Goal: Answer question/provide support: Share knowledge or assist other users

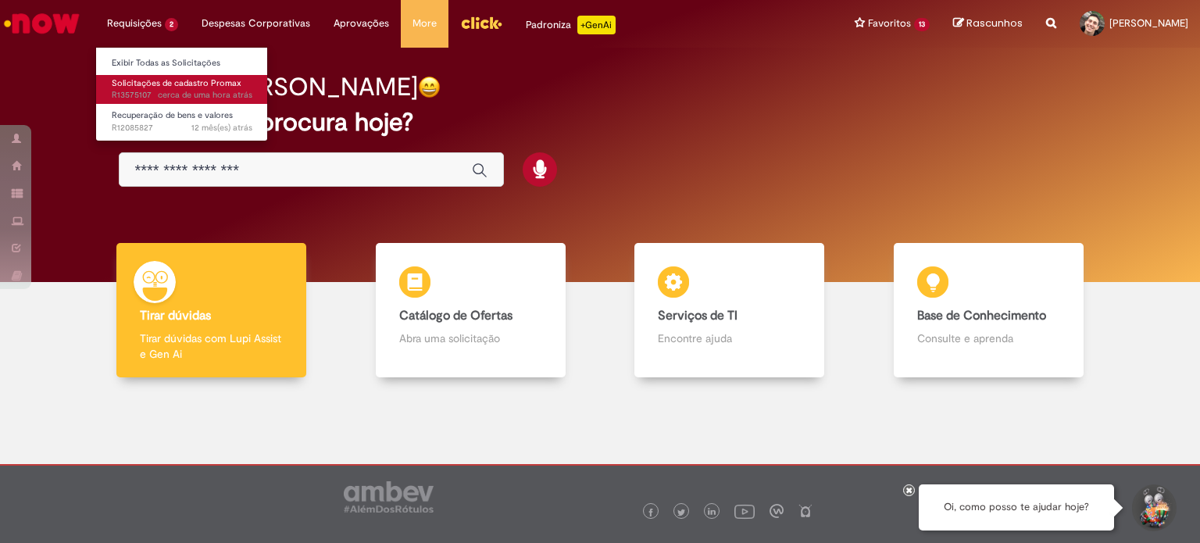
click at [152, 80] on span "Solicitações de cadastro Promax" at bounding box center [177, 83] width 130 height 12
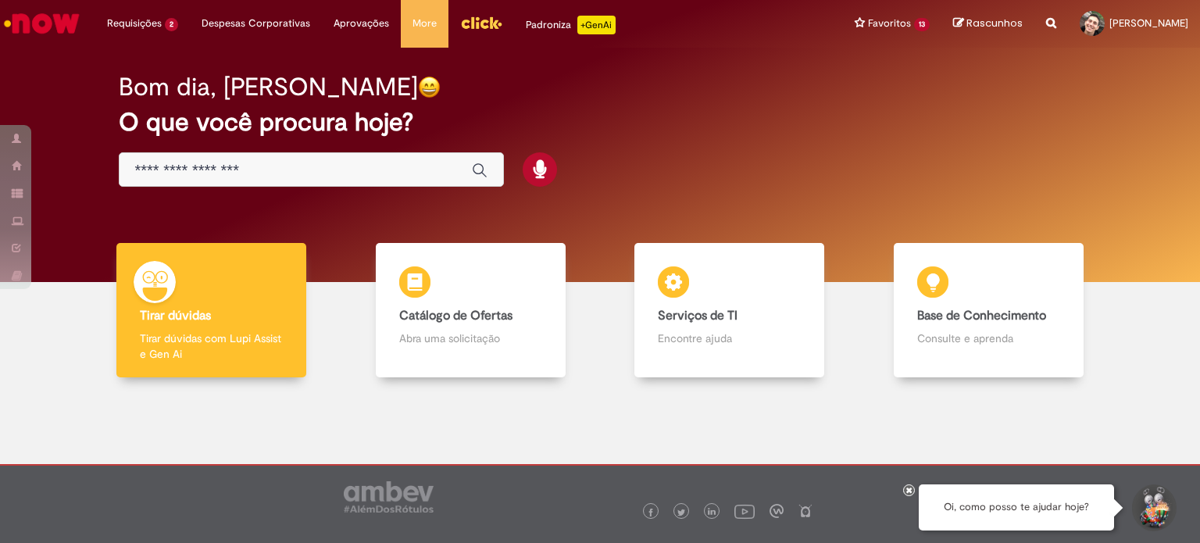
click at [912, 487] on div at bounding box center [909, 490] width 12 height 12
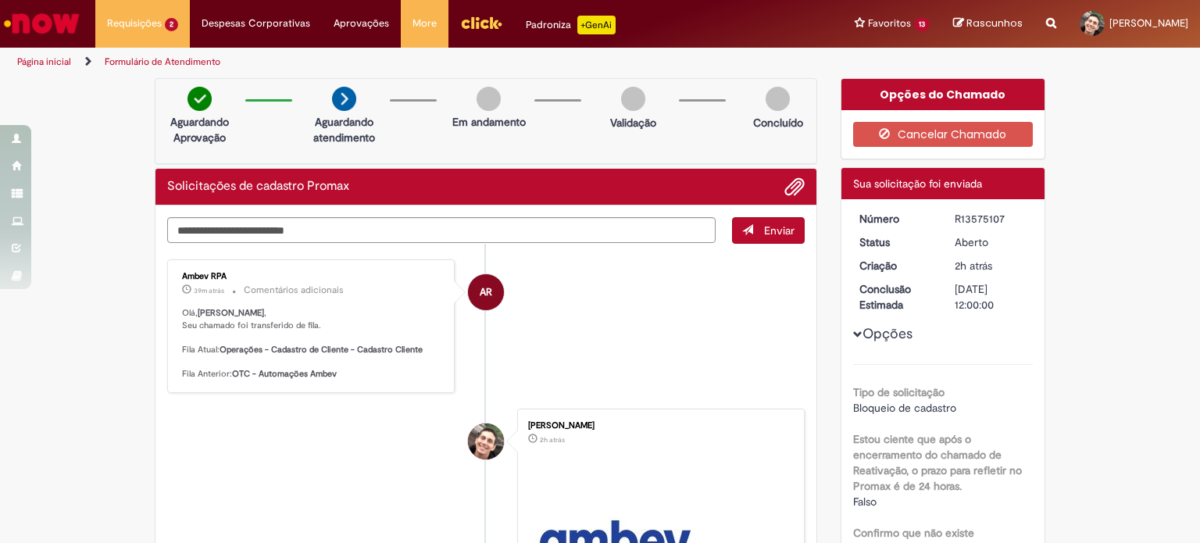
click at [312, 296] on p "39m atrás 39 minutos atrás Comentários adicionais" at bounding box center [312, 290] width 260 height 18
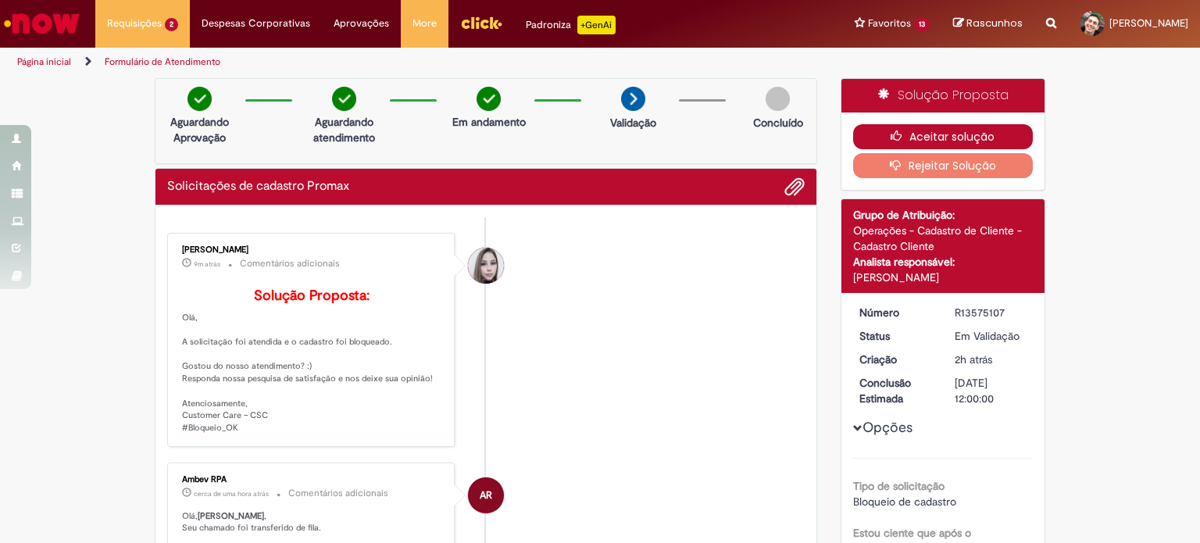
click at [926, 128] on button "Aceitar solução" at bounding box center [943, 136] width 180 height 25
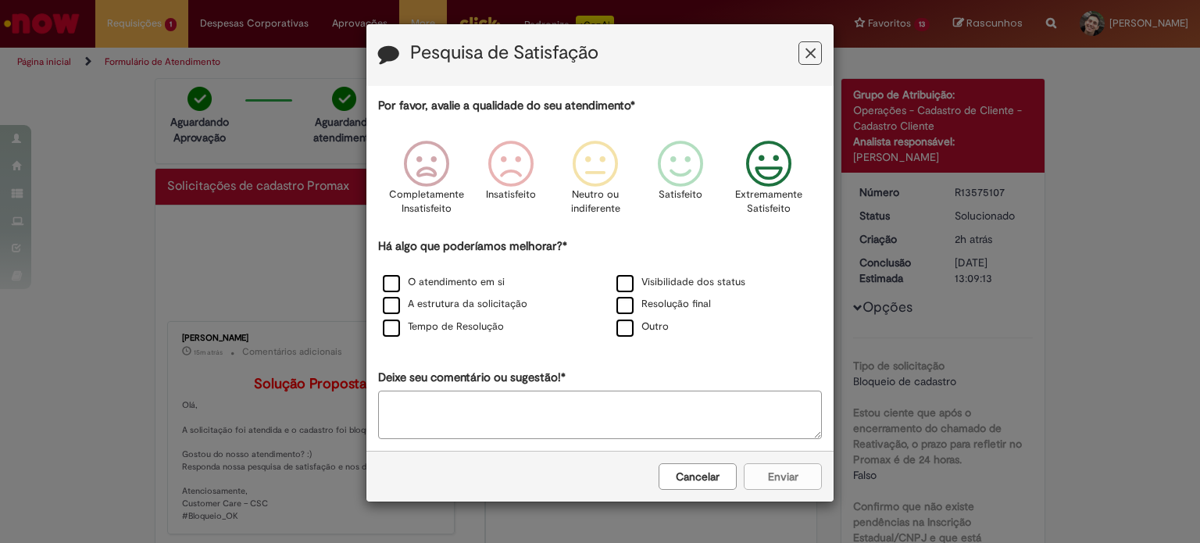
click at [778, 153] on icon "Feedback" at bounding box center [769, 164] width 59 height 47
click at [633, 280] on label "Visibilidade dos status" at bounding box center [680, 282] width 129 height 15
click at [628, 317] on div "Outro" at bounding box center [717, 327] width 234 height 23
click at [628, 309] on label "Resolução final" at bounding box center [663, 304] width 94 height 15
click at [426, 287] on label "O atendimento em si" at bounding box center [444, 282] width 122 height 15
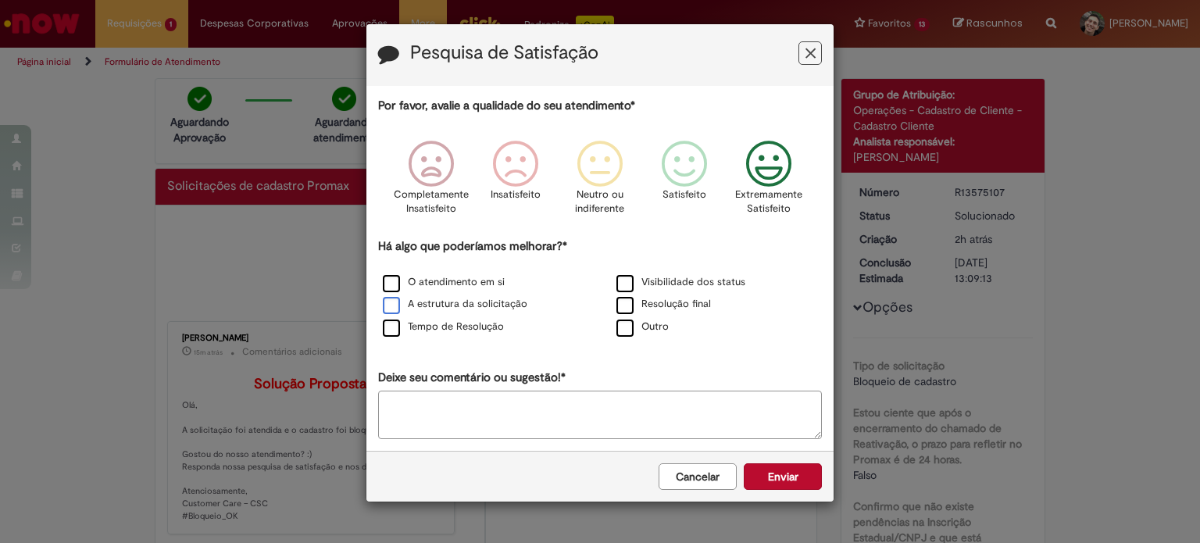
click at [433, 298] on label "A estrutura da solicitação" at bounding box center [455, 304] width 144 height 15
click at [448, 320] on label "Tempo de Resolução" at bounding box center [443, 326] width 121 height 15
click at [765, 479] on button "Enviar" at bounding box center [782, 476] width 78 height 27
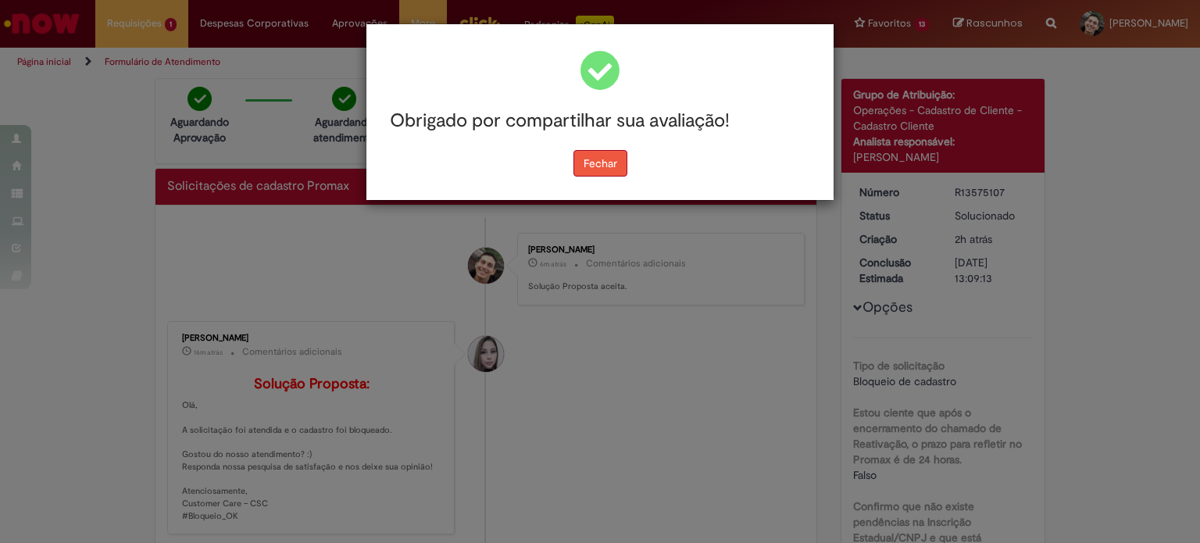
click at [610, 173] on button "Fechar" at bounding box center [600, 163] width 54 height 27
